Goal: Navigation & Orientation: Find specific page/section

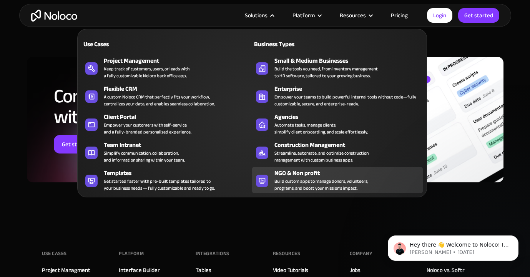
click at [321, 188] on div "Build custom apps to manage donors, volunteers, programs, and boost your missio…" at bounding box center [322, 185] width 94 height 14
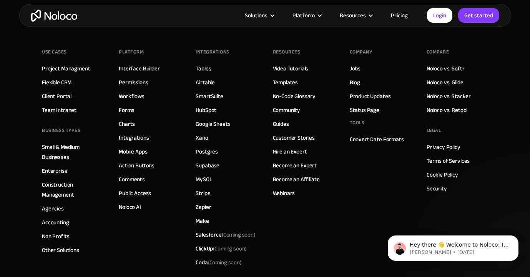
scroll to position [4005, 0]
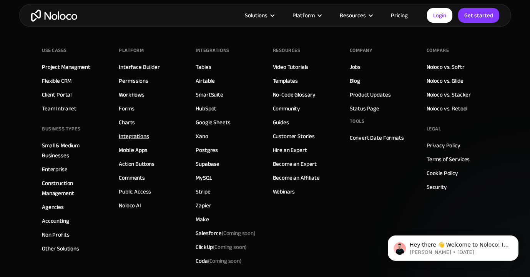
click at [141, 135] on link "Integrations" at bounding box center [134, 136] width 30 height 10
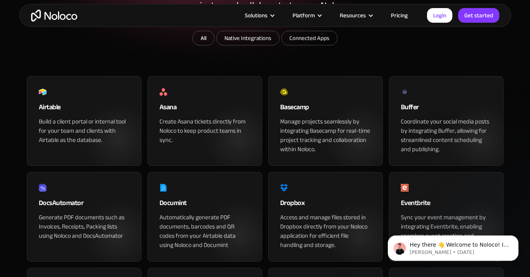
scroll to position [52, 0]
